Goal: Information Seeking & Learning: Learn about a topic

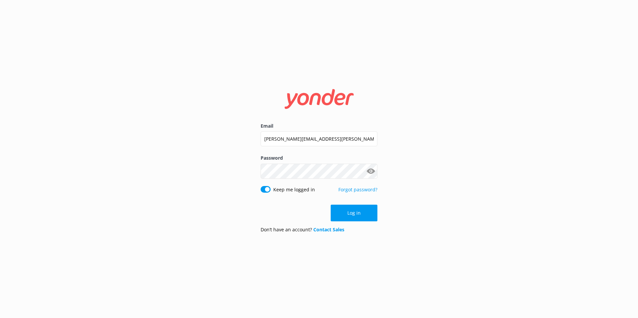
click at [355, 210] on button "Log in" at bounding box center [354, 213] width 47 height 17
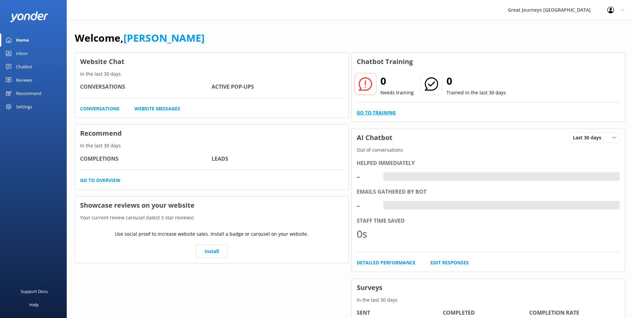
click at [376, 110] on link "Go to Training" at bounding box center [376, 112] width 39 height 7
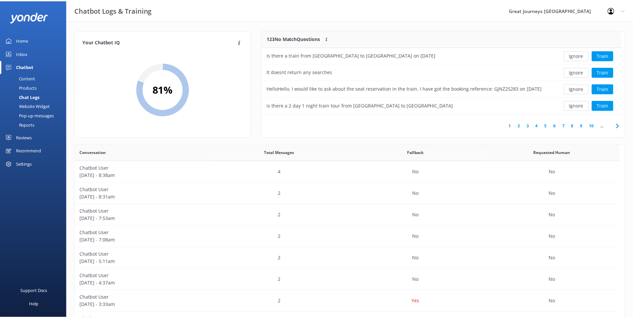
scroll to position [79, 357]
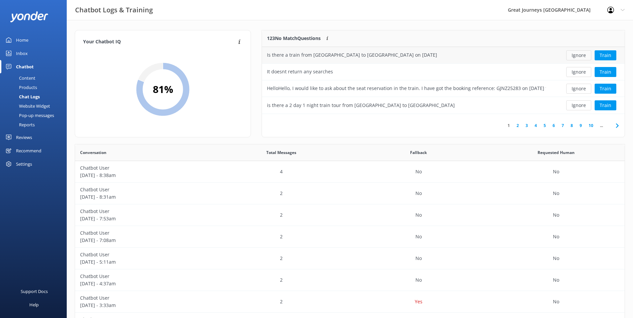
click at [578, 53] on button "Ignore" at bounding box center [578, 55] width 25 height 10
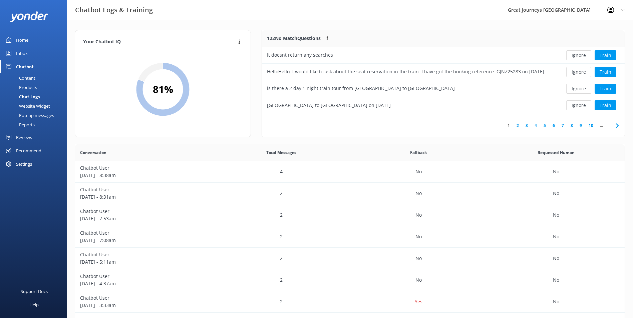
click at [578, 53] on button "Ignore" at bounding box center [578, 55] width 25 height 10
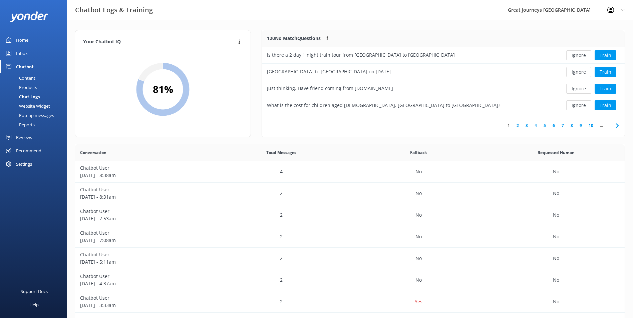
click at [578, 53] on button "Ignore" at bounding box center [578, 55] width 25 height 10
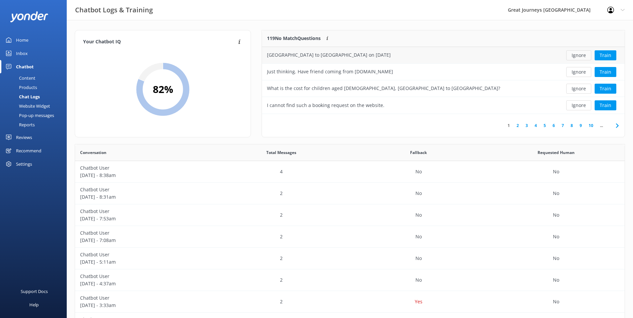
click at [577, 53] on button "Ignore" at bounding box center [578, 55] width 25 height 10
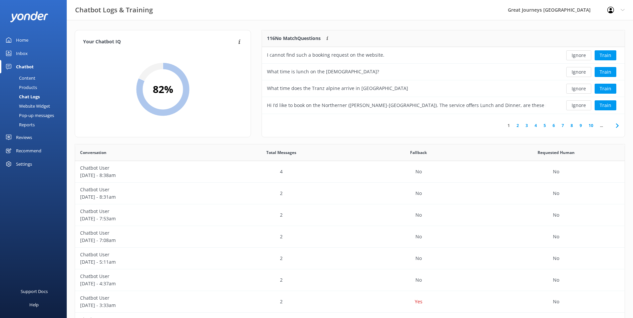
click at [577, 53] on button "Ignore" at bounding box center [578, 55] width 25 height 10
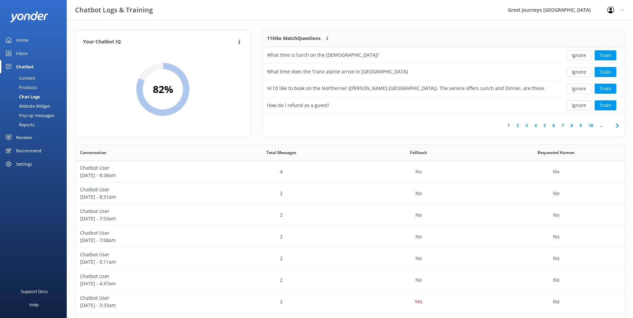
click at [577, 53] on button "Ignore" at bounding box center [578, 55] width 25 height 10
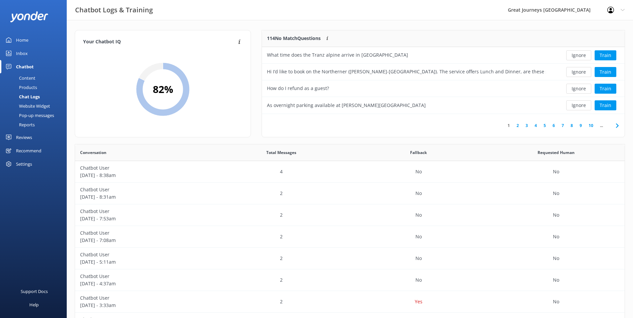
click at [577, 53] on button "Ignore" at bounding box center [578, 55] width 25 height 10
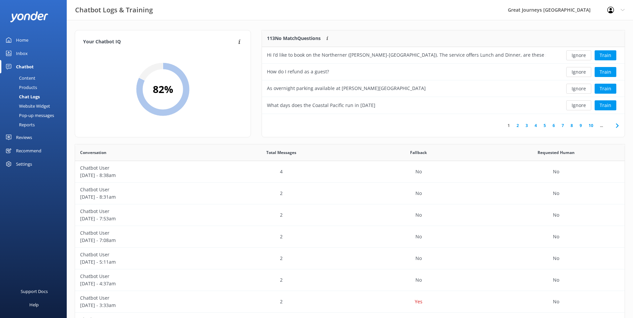
click at [577, 53] on button "Ignore" at bounding box center [578, 55] width 25 height 10
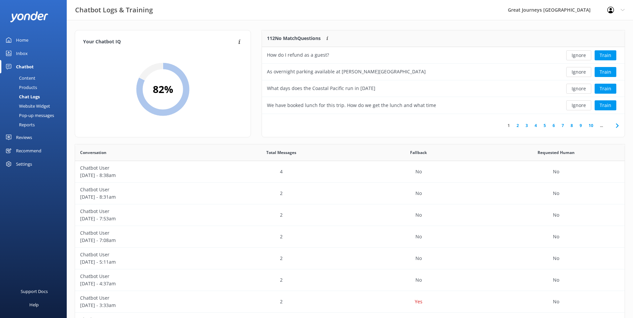
click at [577, 53] on button "Ignore" at bounding box center [578, 55] width 25 height 10
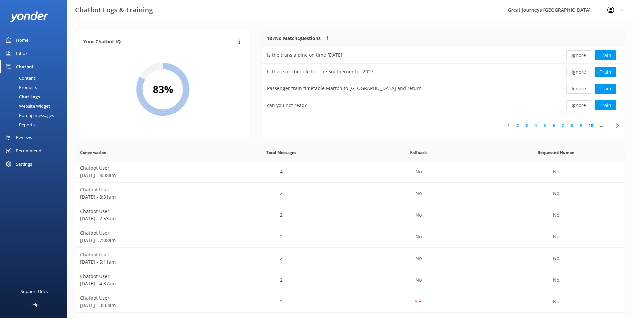
click at [577, 53] on button "Ignore" at bounding box center [578, 55] width 25 height 10
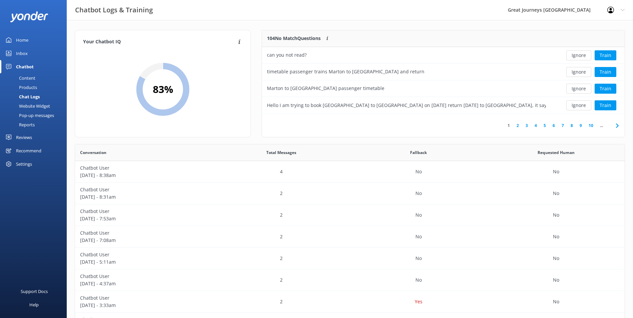
click at [577, 53] on button "Ignore" at bounding box center [578, 55] width 25 height 10
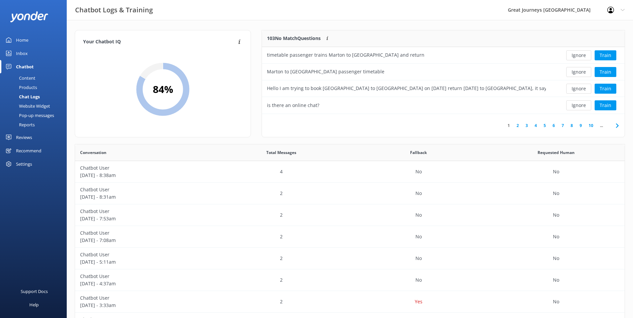
click at [577, 53] on button "Ignore" at bounding box center [578, 55] width 25 height 10
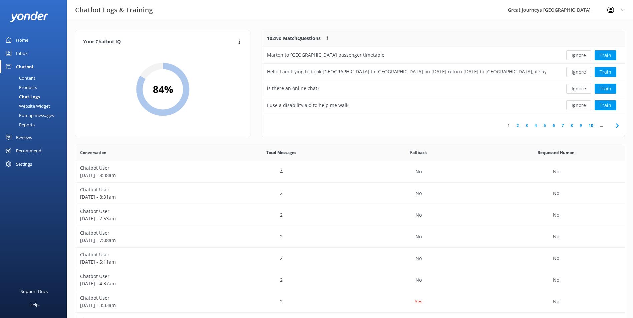
click at [577, 53] on button "Ignore" at bounding box center [578, 55] width 25 height 10
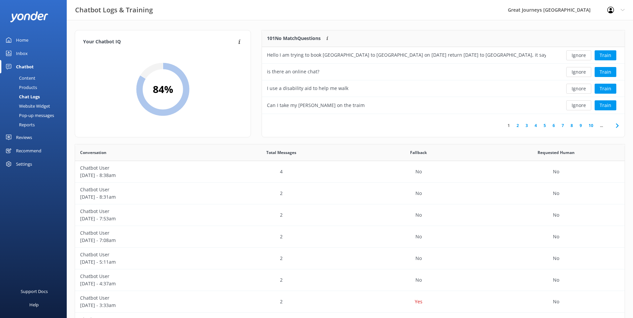
click at [577, 53] on button "Ignore" at bounding box center [578, 55] width 25 height 10
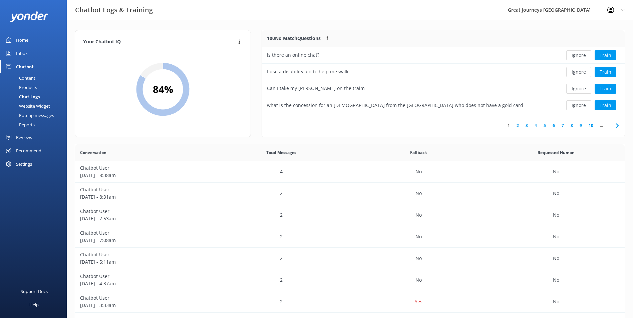
click at [577, 53] on button "Ignore" at bounding box center [578, 55] width 25 height 10
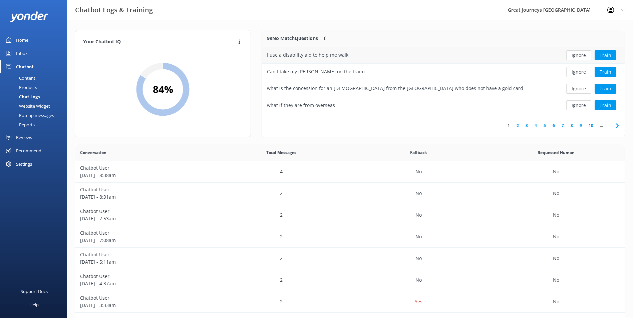
click at [577, 55] on button "Ignore" at bounding box center [578, 55] width 25 height 10
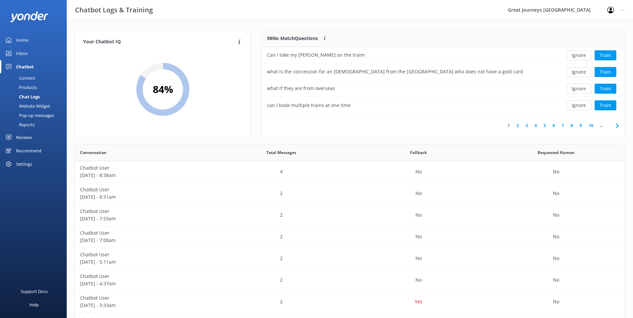
click at [577, 55] on button "Ignore" at bounding box center [578, 55] width 25 height 10
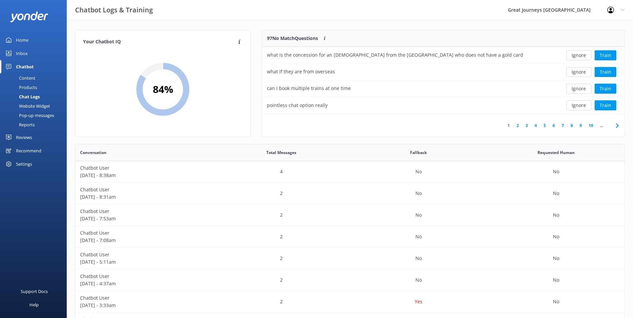
click at [577, 55] on button "Ignore" at bounding box center [578, 55] width 25 height 10
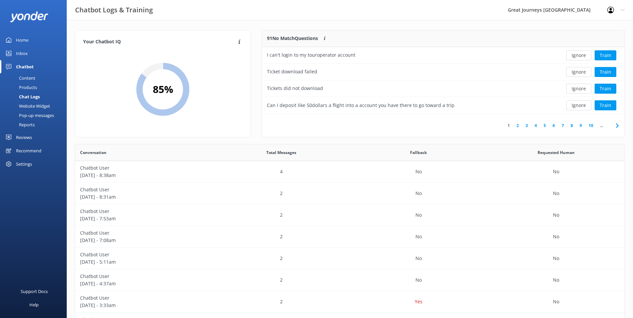
click at [577, 55] on button "Ignore" at bounding box center [578, 55] width 25 height 10
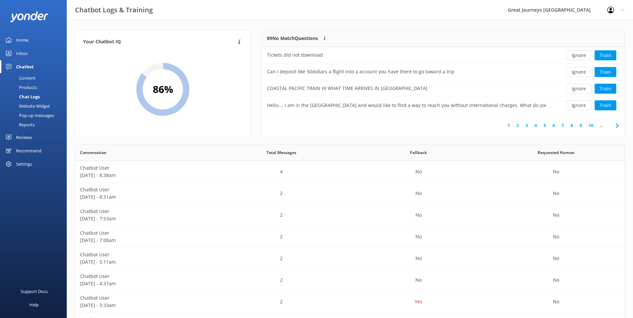
click at [577, 55] on button "Ignore" at bounding box center [578, 55] width 25 height 10
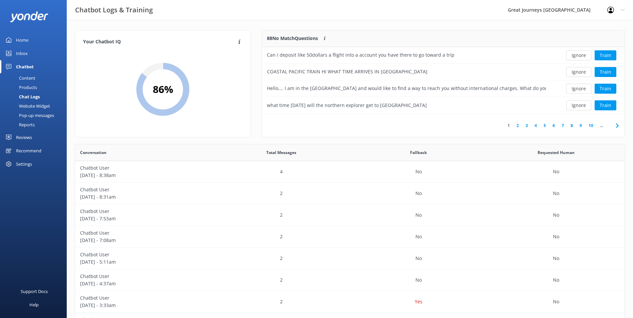
click at [577, 55] on button "Ignore" at bounding box center [578, 55] width 25 height 10
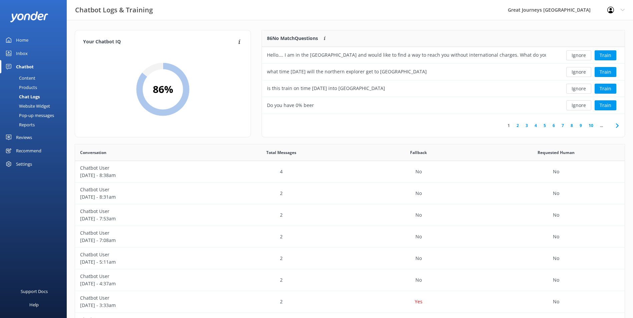
click at [577, 55] on button "Ignore" at bounding box center [578, 55] width 25 height 10
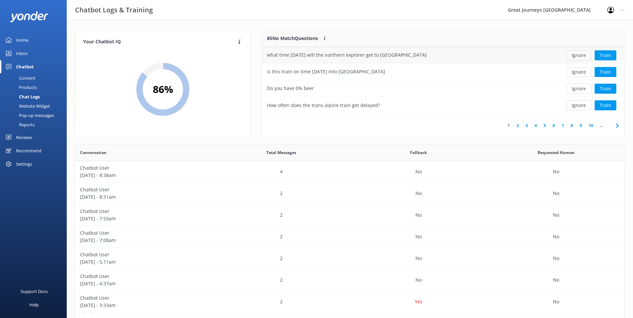
click at [577, 58] on button "Ignore" at bounding box center [578, 55] width 25 height 10
click at [584, 54] on button "Ignore" at bounding box center [578, 55] width 25 height 10
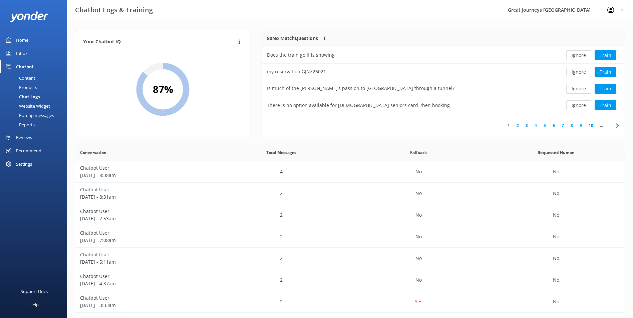
click at [584, 54] on button "Ignore" at bounding box center [578, 55] width 25 height 10
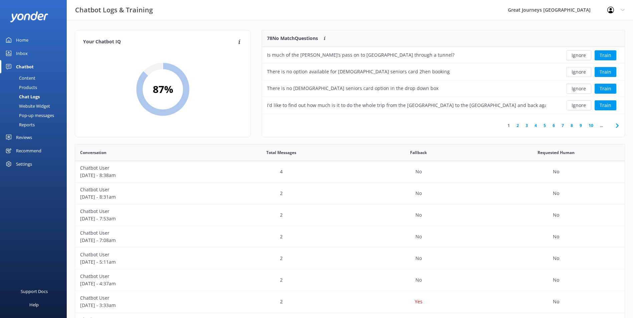
click at [584, 54] on button "Ignore" at bounding box center [578, 55] width 25 height 10
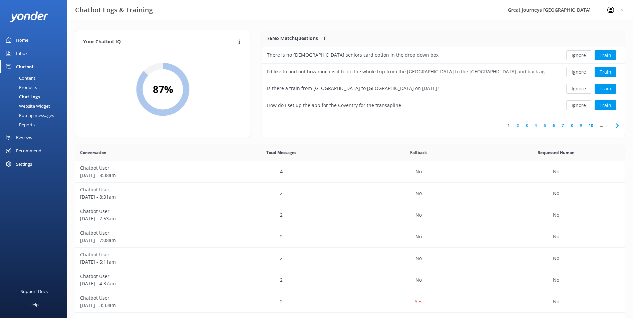
click at [584, 54] on button "Ignore" at bounding box center [578, 55] width 25 height 10
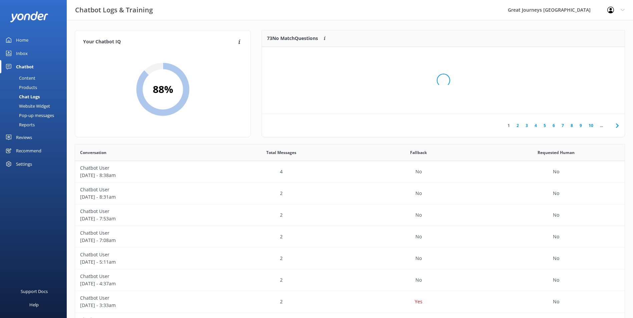
click at [584, 54] on div "Loading.." at bounding box center [442, 80] width 349 height 318
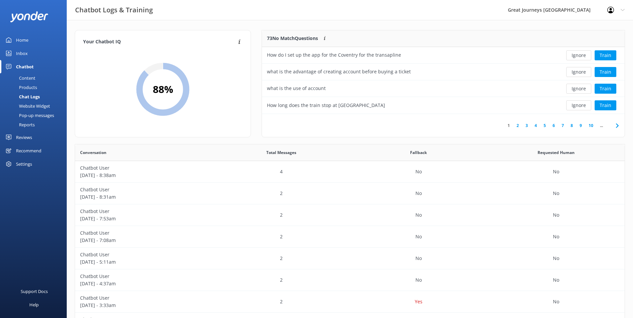
click at [584, 54] on button "Ignore" at bounding box center [578, 55] width 25 height 10
click at [577, 54] on button "Ignore" at bounding box center [578, 55] width 25 height 10
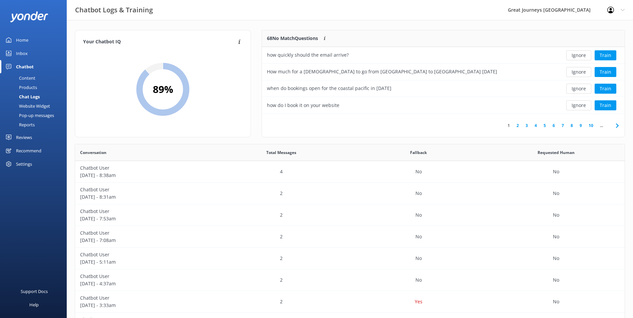
click at [577, 54] on button "Ignore" at bounding box center [578, 55] width 25 height 10
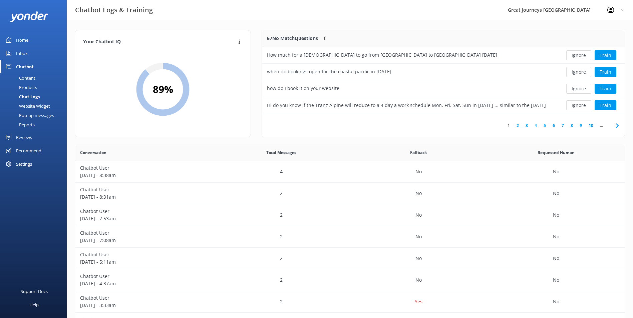
click at [577, 54] on button "Ignore" at bounding box center [578, 55] width 25 height 10
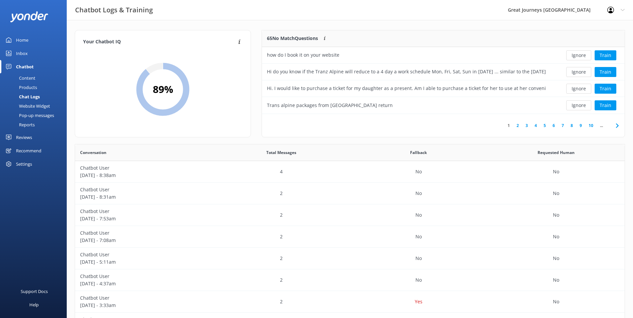
click at [577, 54] on button "Ignore" at bounding box center [578, 55] width 25 height 10
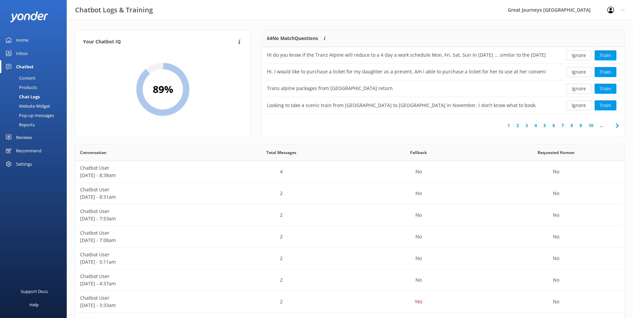
click at [577, 54] on button "Ignore" at bounding box center [578, 55] width 25 height 10
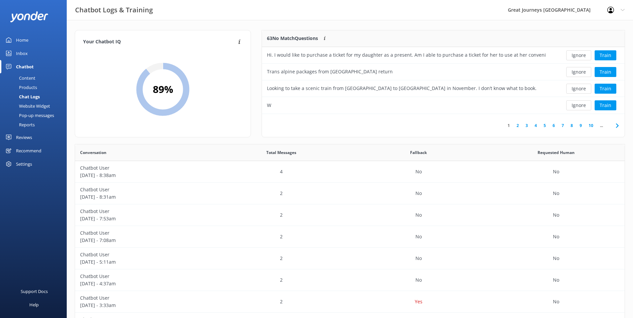
click at [577, 54] on button "Ignore" at bounding box center [578, 55] width 25 height 10
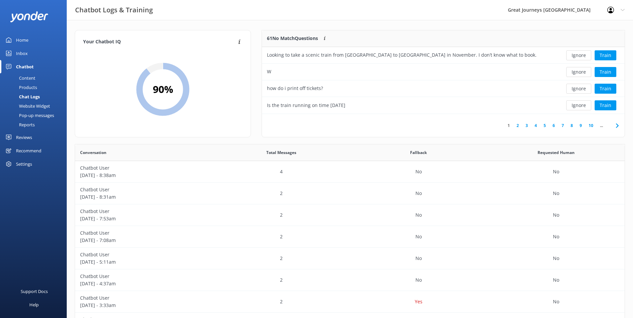
click at [577, 54] on button "Ignore" at bounding box center [578, 55] width 25 height 10
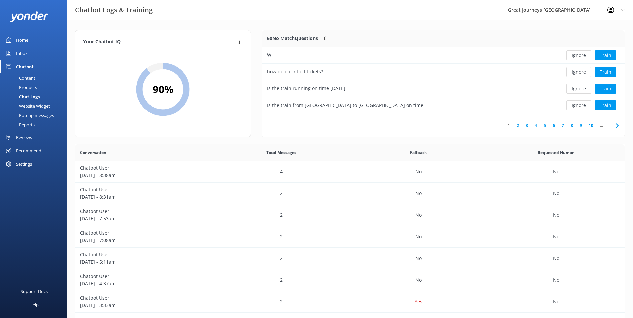
click at [577, 54] on button "Ignore" at bounding box center [578, 55] width 25 height 10
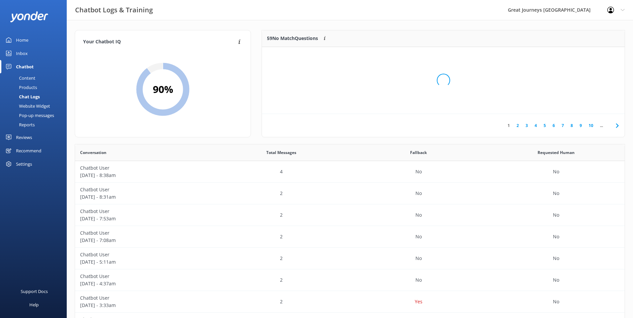
click at [577, 54] on div "Loading.." at bounding box center [442, 80] width 349 height 318
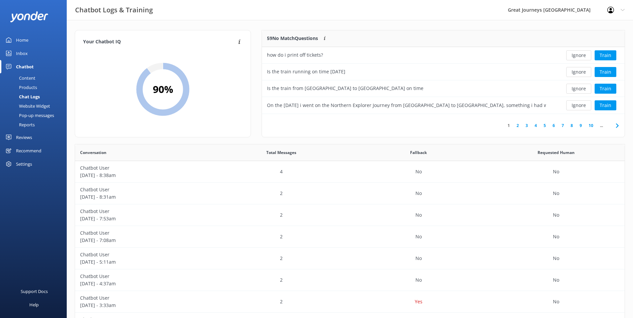
click at [577, 54] on button "Ignore" at bounding box center [578, 55] width 25 height 10
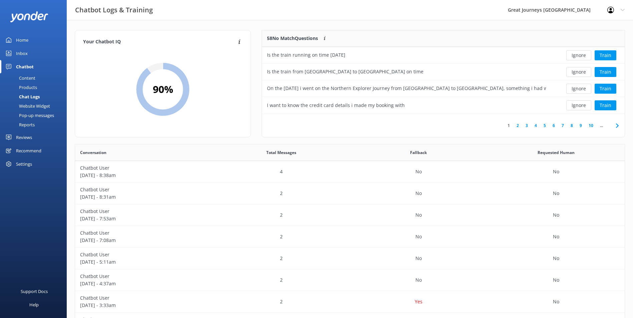
click at [577, 54] on button "Ignore" at bounding box center [578, 55] width 25 height 10
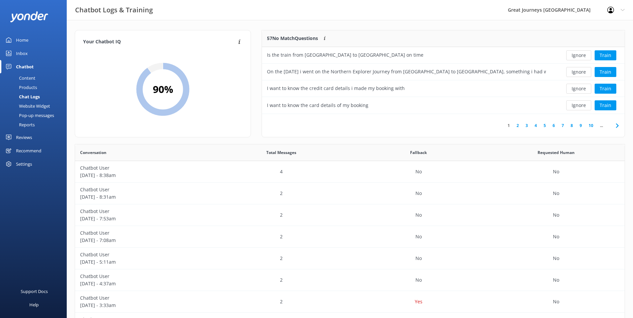
click at [577, 54] on button "Ignore" at bounding box center [578, 55] width 25 height 10
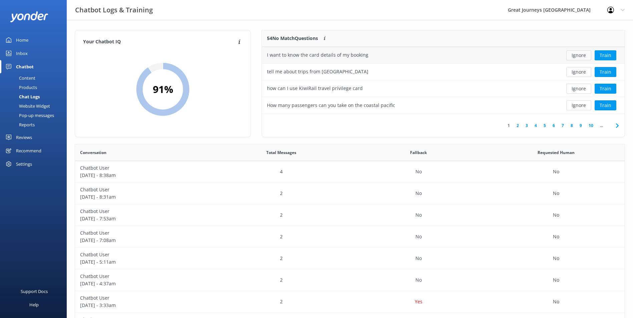
click at [579, 57] on button "Ignore" at bounding box center [578, 55] width 25 height 10
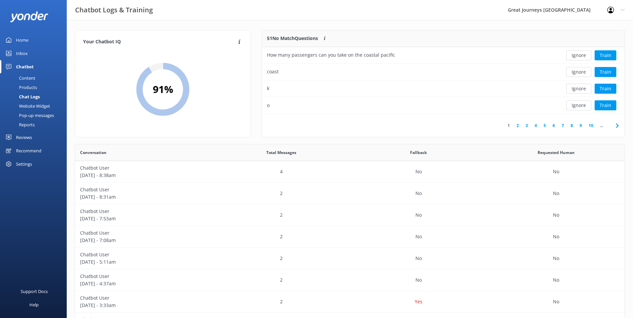
click at [579, 57] on button "Ignore" at bounding box center [578, 55] width 25 height 10
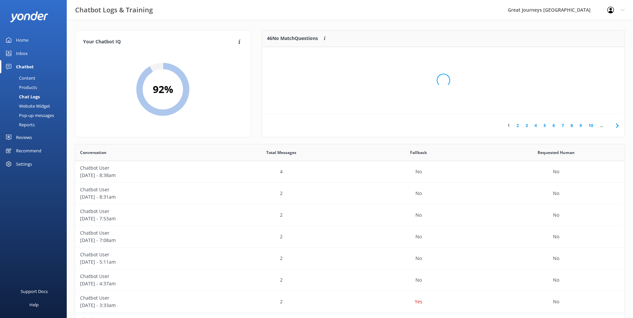
click at [579, 57] on div "Loading.." at bounding box center [442, 80] width 349 height 318
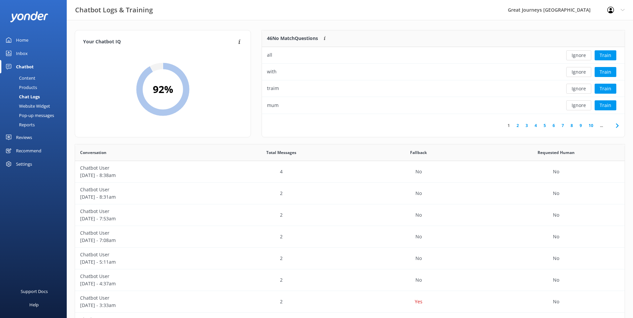
click at [579, 57] on button "Ignore" at bounding box center [578, 55] width 25 height 10
click at [581, 56] on button "Ignore" at bounding box center [578, 55] width 25 height 10
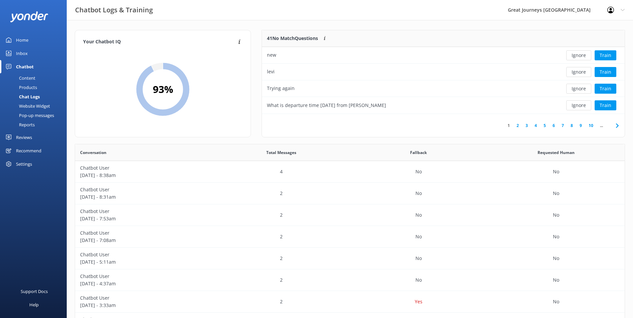
click at [581, 56] on button "Ignore" at bounding box center [578, 55] width 25 height 10
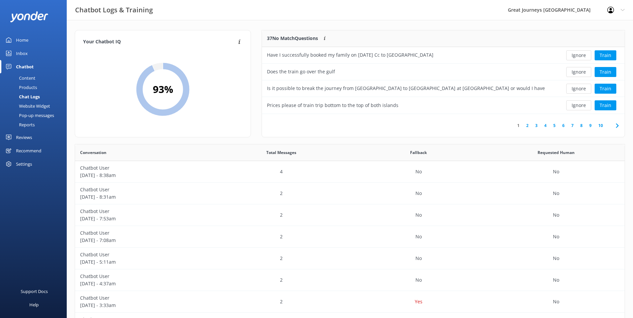
click at [581, 56] on button "Ignore" at bounding box center [578, 55] width 25 height 10
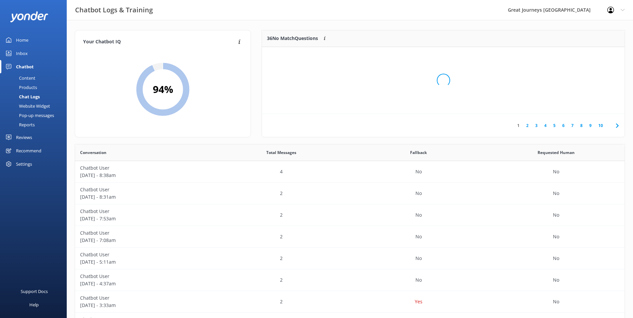
click at [581, 56] on div "Loading.." at bounding box center [442, 80] width 349 height 318
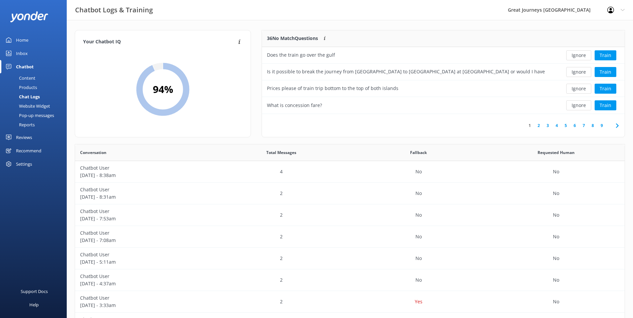
click at [581, 56] on button "Ignore" at bounding box center [578, 55] width 25 height 10
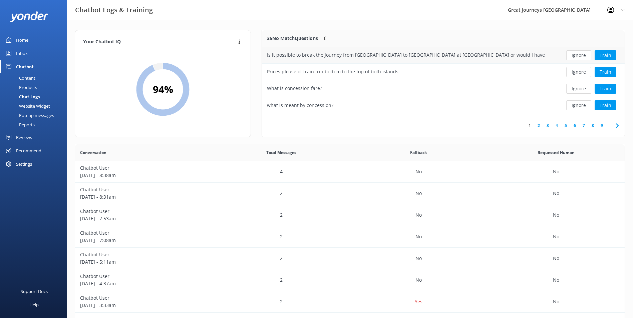
click at [581, 56] on button "Ignore" at bounding box center [578, 55] width 25 height 10
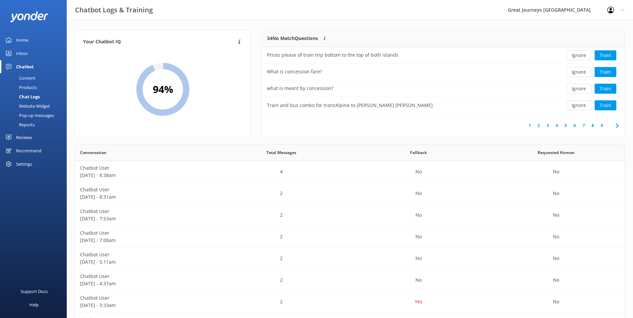
click at [581, 56] on button "Ignore" at bounding box center [578, 55] width 25 height 10
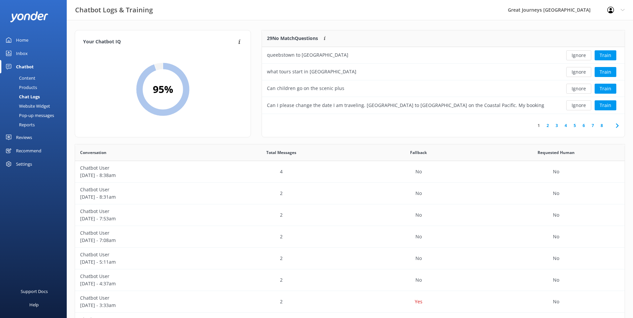
click at [581, 56] on button "Ignore" at bounding box center [578, 55] width 25 height 10
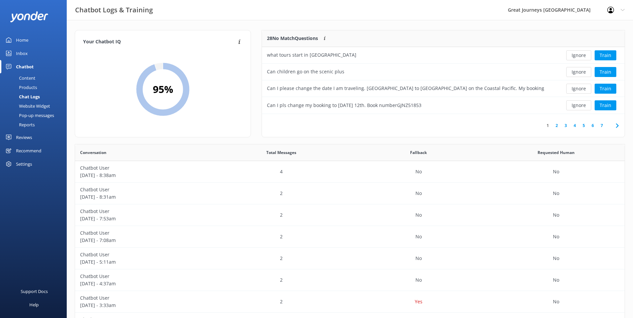
click at [581, 56] on button "Ignore" at bounding box center [578, 55] width 25 height 10
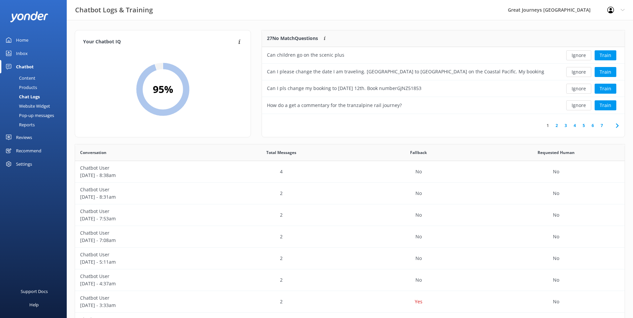
click at [581, 56] on button "Ignore" at bounding box center [578, 55] width 25 height 10
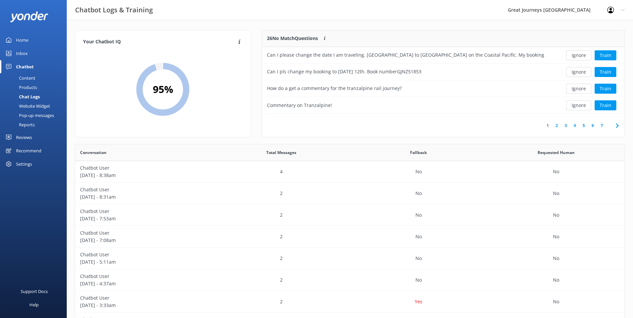
click at [581, 56] on button "Ignore" at bounding box center [578, 55] width 25 height 10
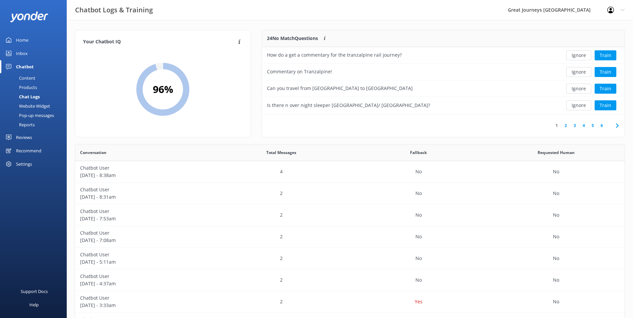
click at [581, 56] on button "Ignore" at bounding box center [578, 55] width 25 height 10
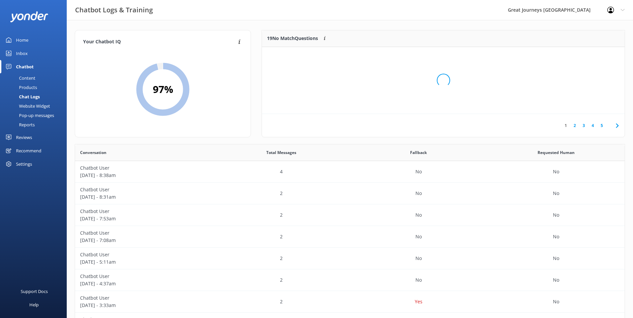
click at [581, 56] on div "Loading.." at bounding box center [442, 80] width 349 height 318
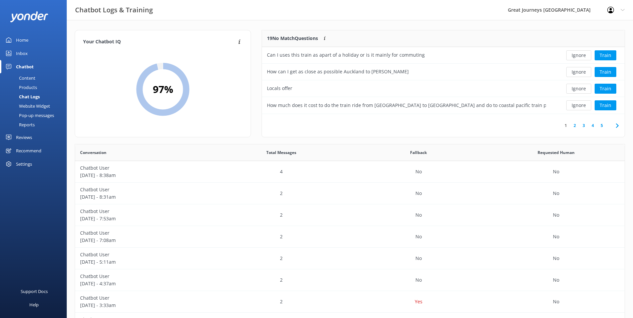
click at [586, 35] on div at bounding box center [588, 38] width 74 height 17
click at [582, 53] on button "Ignore" at bounding box center [578, 55] width 25 height 10
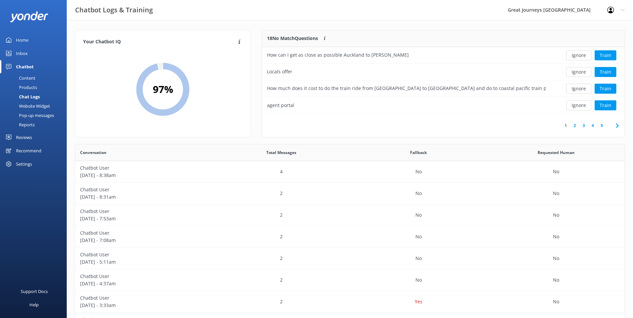
click at [582, 53] on button "Ignore" at bounding box center [578, 55] width 25 height 10
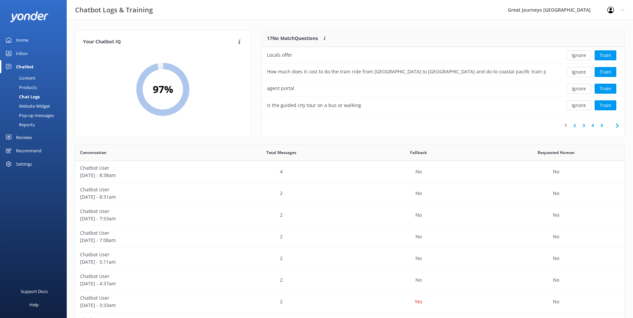
click at [582, 53] on button "Ignore" at bounding box center [578, 55] width 25 height 10
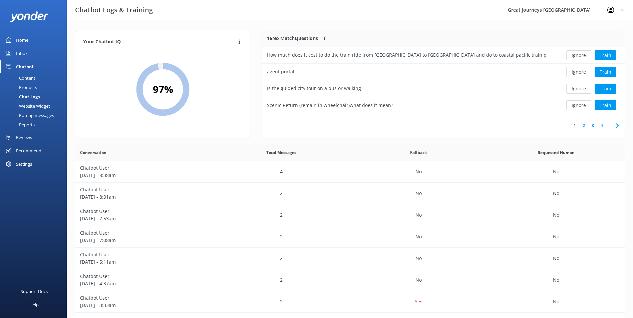
click at [582, 53] on button "Ignore" at bounding box center [578, 55] width 25 height 10
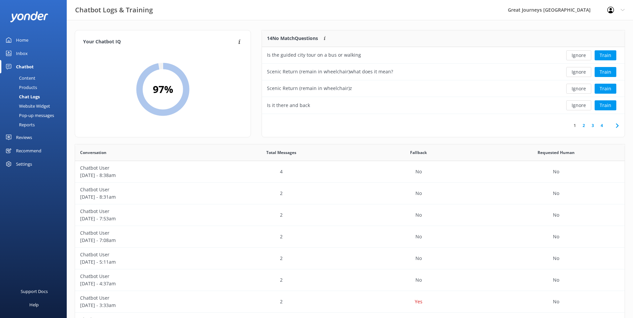
click at [582, 53] on button "Ignore" at bounding box center [578, 55] width 25 height 10
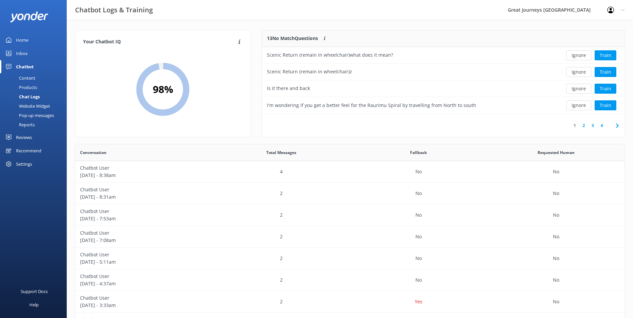
click at [581, 56] on button "Ignore" at bounding box center [578, 55] width 25 height 10
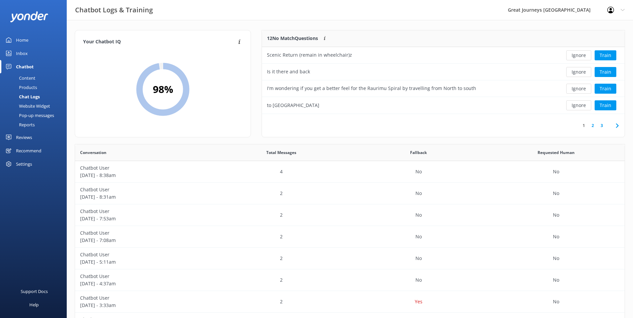
click at [581, 56] on button "Ignore" at bounding box center [578, 55] width 25 height 10
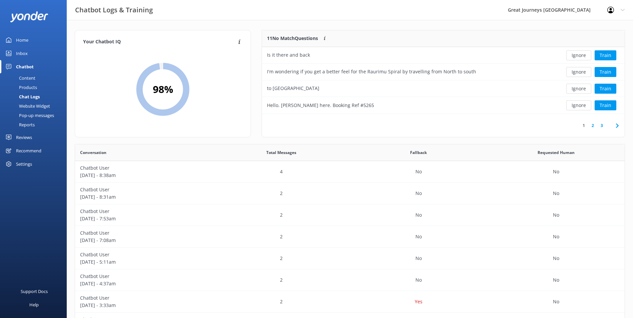
click at [581, 56] on button "Ignore" at bounding box center [578, 55] width 25 height 10
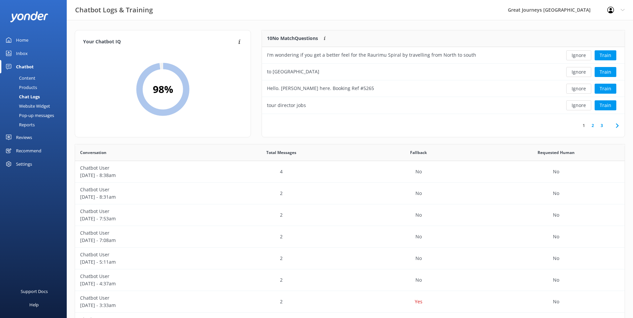
click at [581, 56] on button "Ignore" at bounding box center [578, 55] width 25 height 10
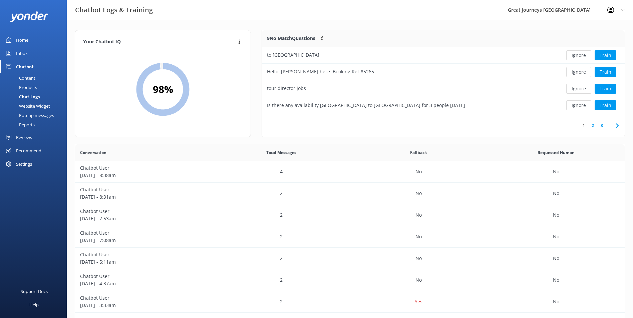
click at [581, 56] on button "Ignore" at bounding box center [578, 55] width 25 height 10
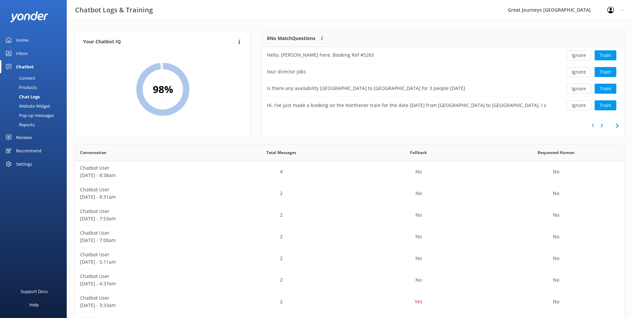
click at [581, 56] on button "Ignore" at bounding box center [578, 55] width 25 height 10
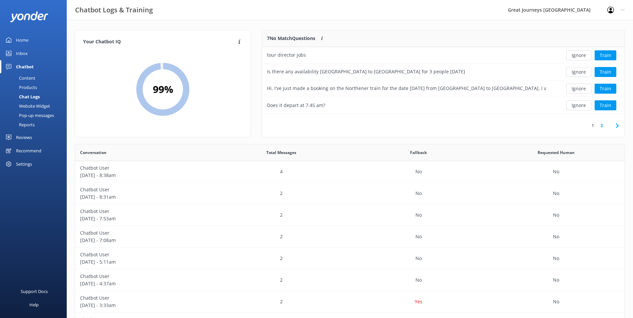
click at [581, 56] on button "Ignore" at bounding box center [578, 55] width 25 height 10
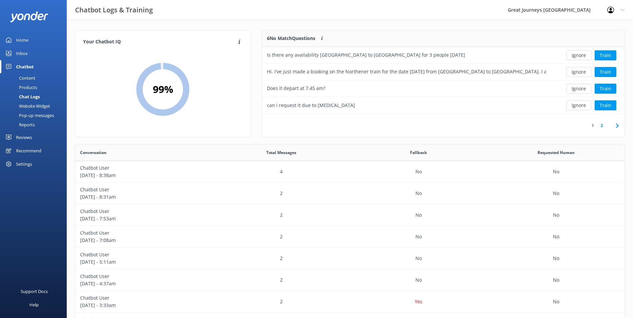
click at [581, 56] on button "Ignore" at bounding box center [578, 55] width 25 height 10
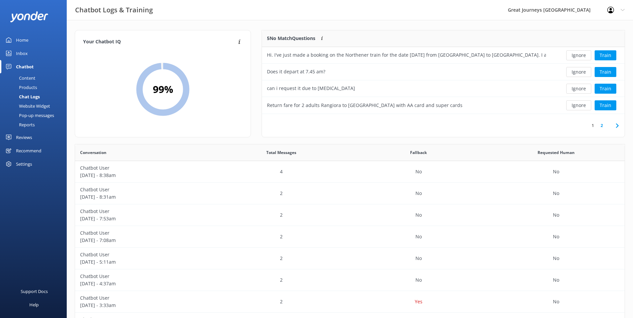
click at [581, 56] on button "Ignore" at bounding box center [578, 55] width 25 height 10
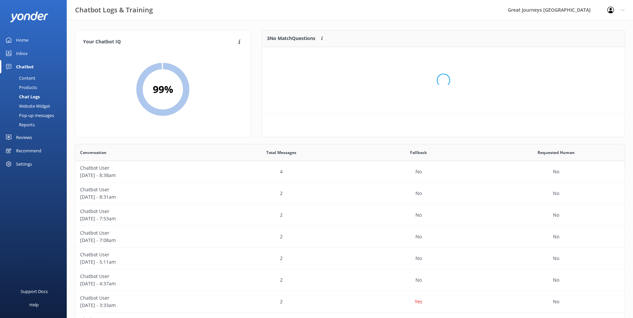
scroll to position [62, 357]
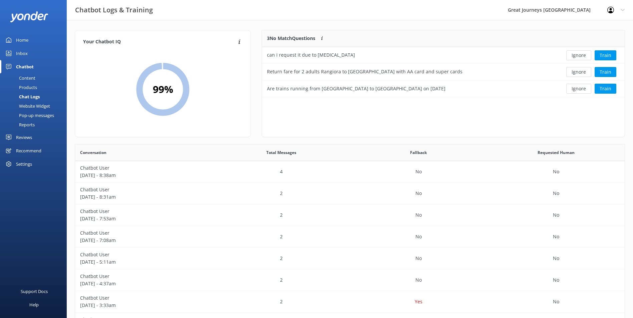
click at [580, 56] on button "Ignore" at bounding box center [578, 55] width 25 height 10
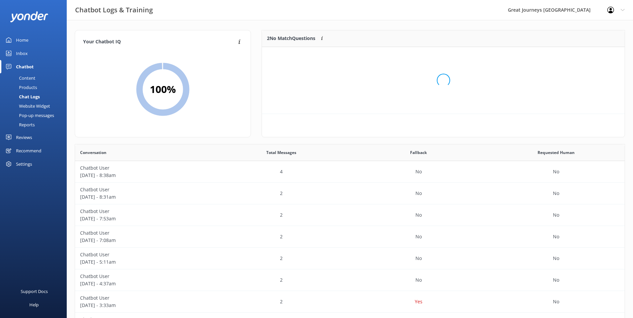
scroll to position [45, 357]
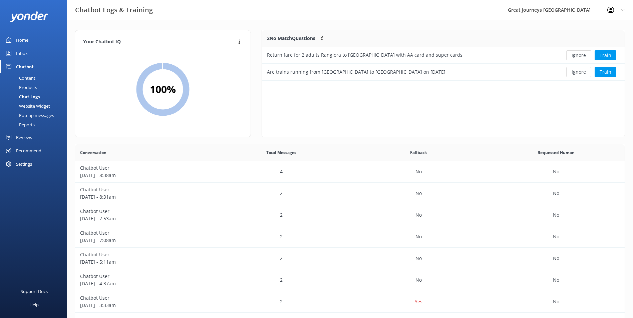
click at [580, 56] on button "Ignore" at bounding box center [578, 55] width 25 height 10
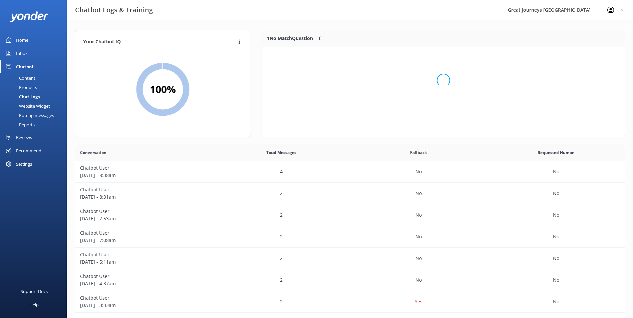
scroll to position [29, 357]
click at [580, 56] on button "Ignore" at bounding box center [578, 55] width 25 height 10
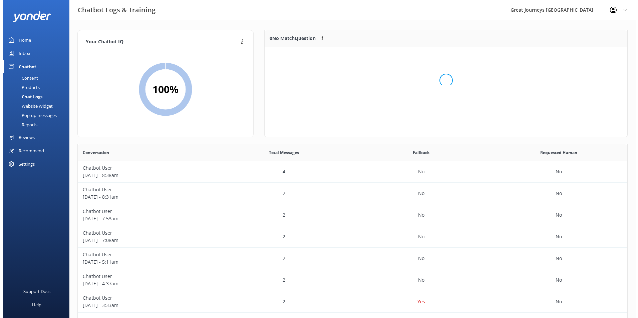
scroll to position [78, 357]
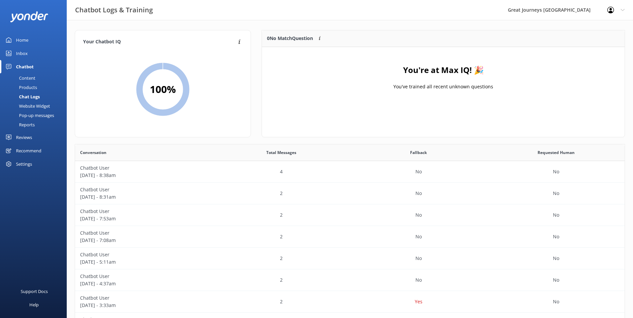
click at [620, 9] on div "Profile Settings Logout" at bounding box center [616, 10] width 34 height 20
click at [586, 42] on link "Logout" at bounding box center [599, 45] width 67 height 17
